Goal: Transaction & Acquisition: Subscribe to service/newsletter

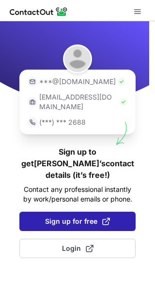
click at [77, 217] on span "Sign up for free" at bounding box center [77, 222] width 65 height 10
